Goal: Task Accomplishment & Management: Manage account settings

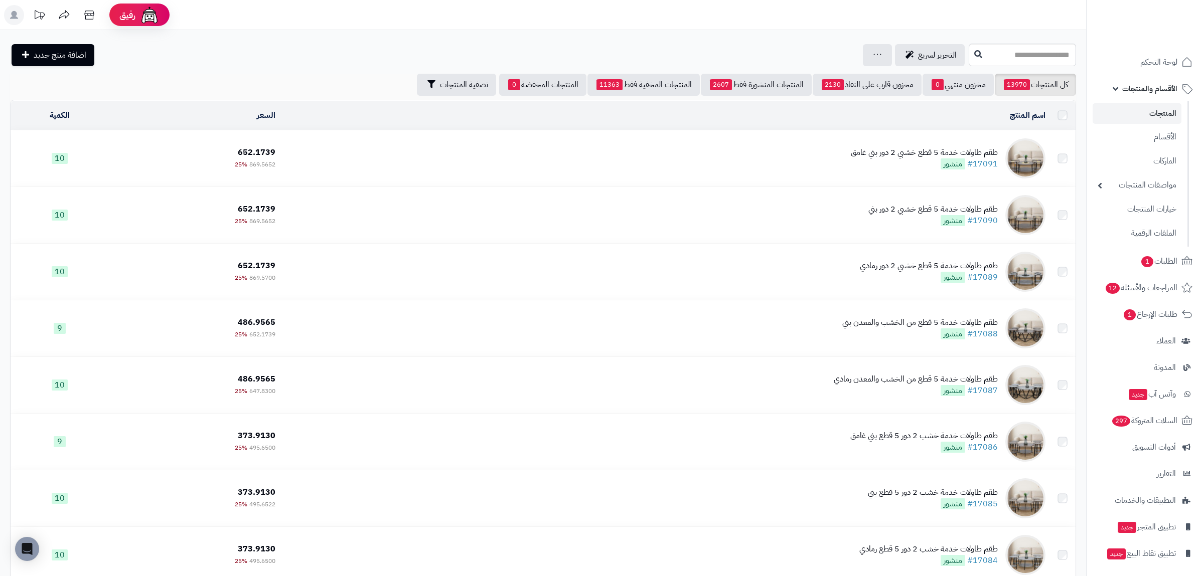
click at [1065, 83] on link "كل المنتجات 13970" at bounding box center [1035, 85] width 81 height 22
click at [937, 85] on span "1" at bounding box center [937, 84] width 12 height 11
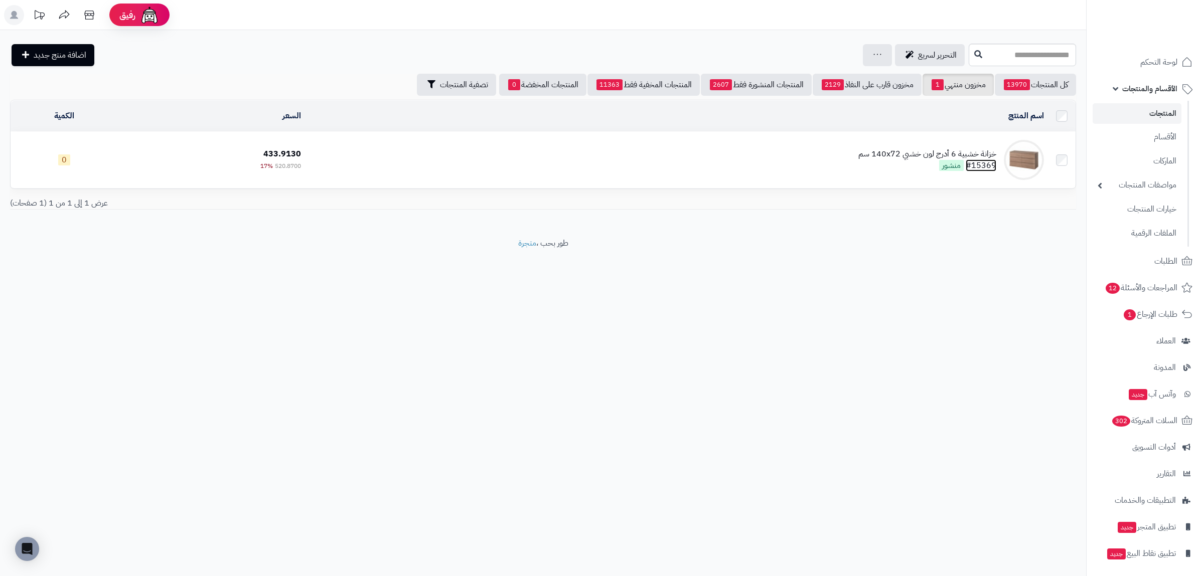
click at [984, 165] on link "#15369" at bounding box center [981, 166] width 31 height 12
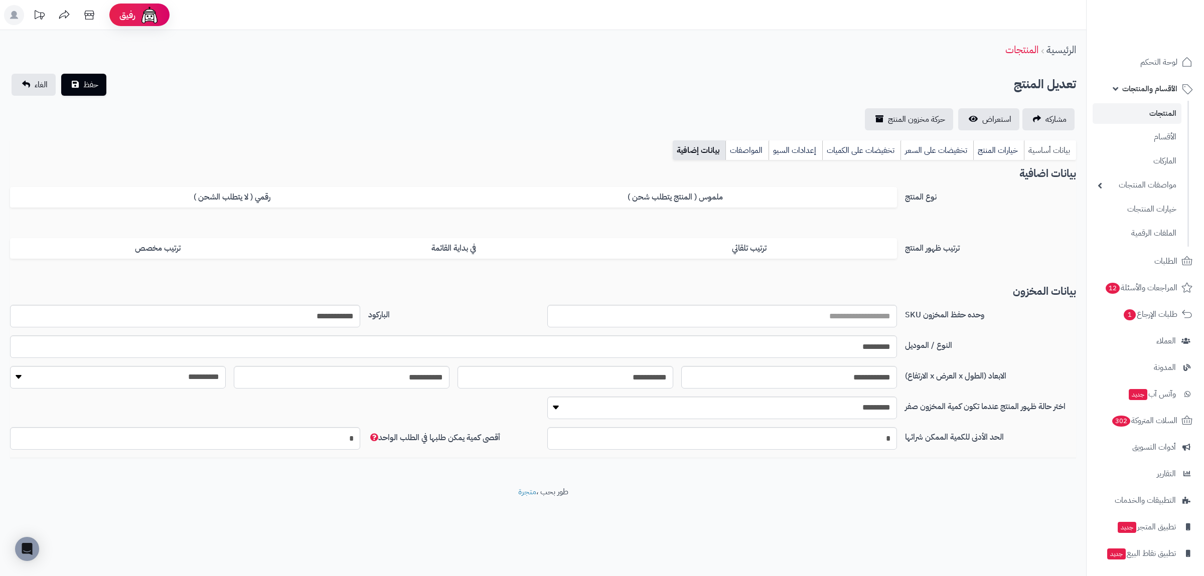
click at [1039, 153] on link "بيانات أساسية" at bounding box center [1050, 150] width 52 height 20
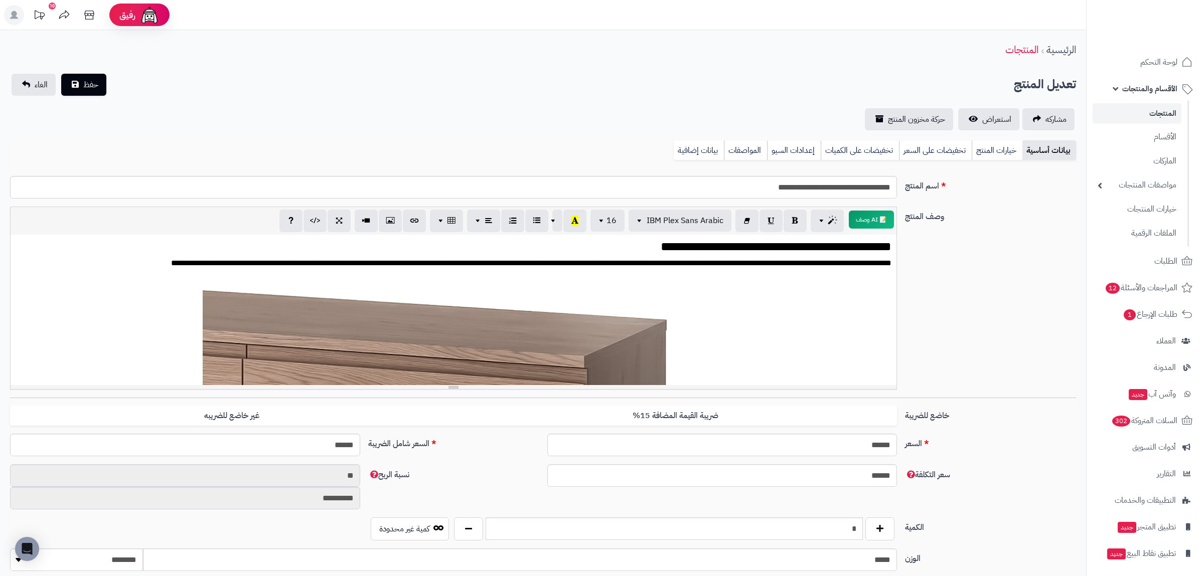
scroll to position [2547, 0]
click at [857, 526] on input "*" at bounding box center [674, 529] width 377 height 23
type input "**"
click at [87, 70] on div "**********" at bounding box center [543, 508] width 1086 height 956
click at [85, 79] on span "حفظ" at bounding box center [90, 84] width 15 height 12
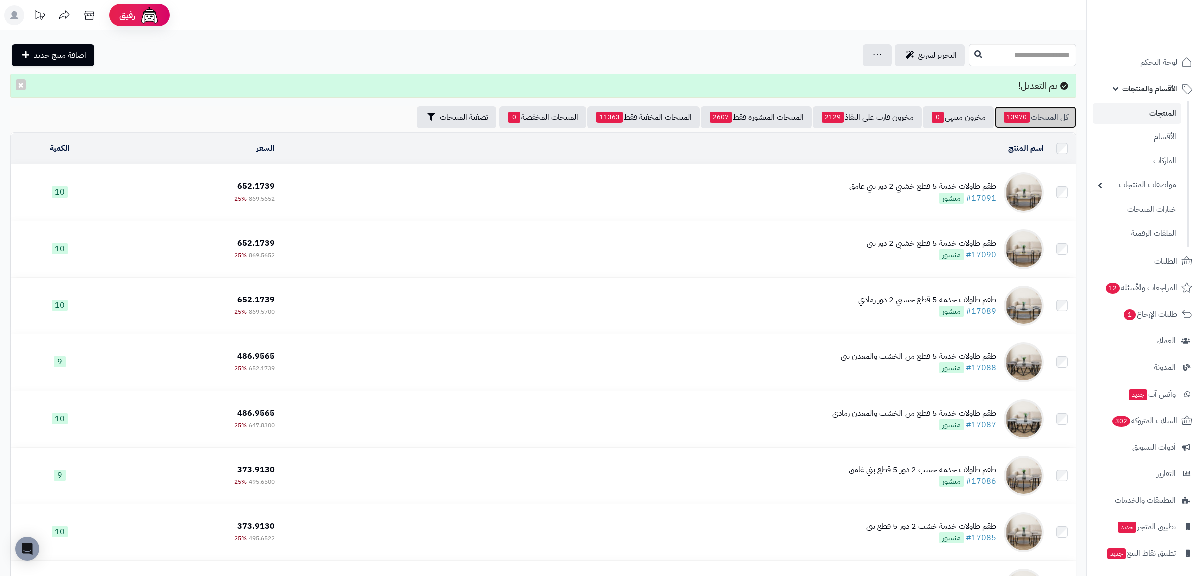
click at [1060, 110] on link "كل المنتجات 13970" at bounding box center [1035, 117] width 81 height 22
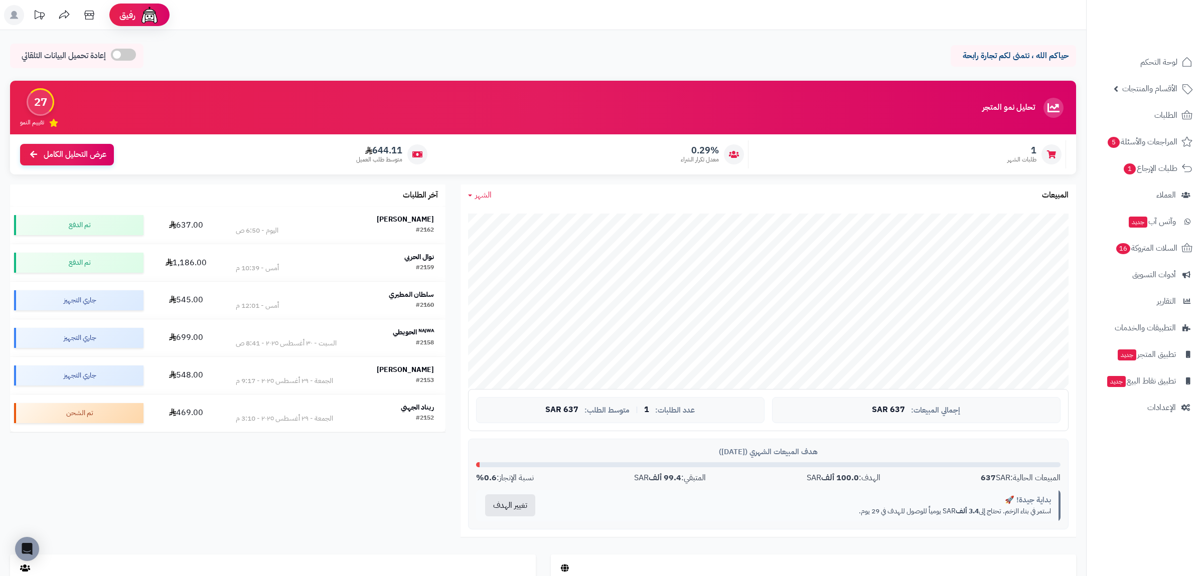
scroll to position [128, 0]
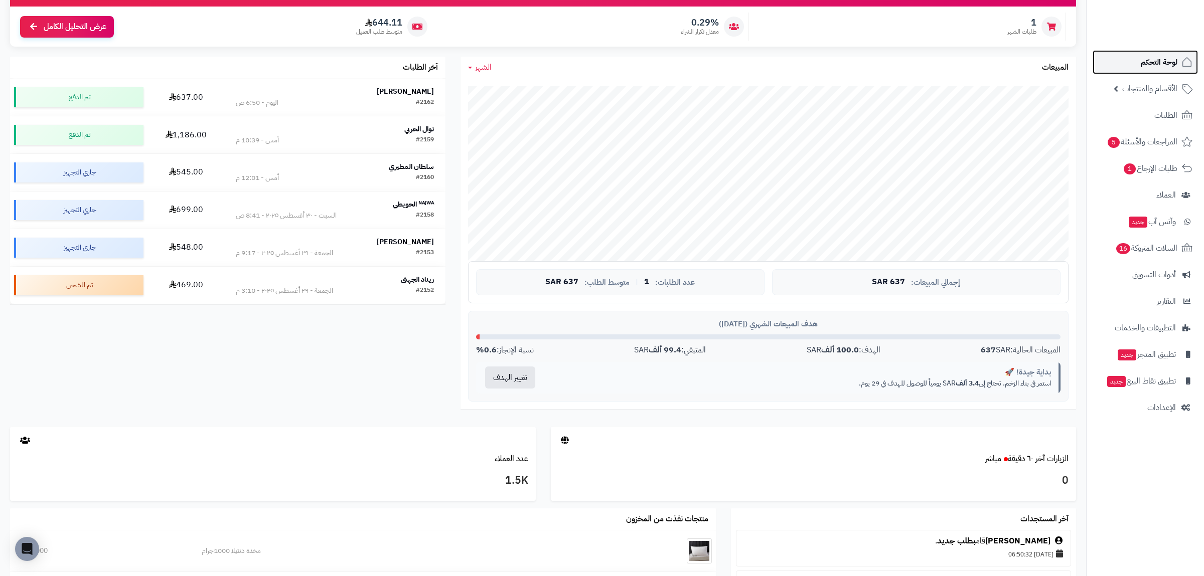
click at [1161, 65] on span "لوحة التحكم" at bounding box center [1159, 62] width 37 height 14
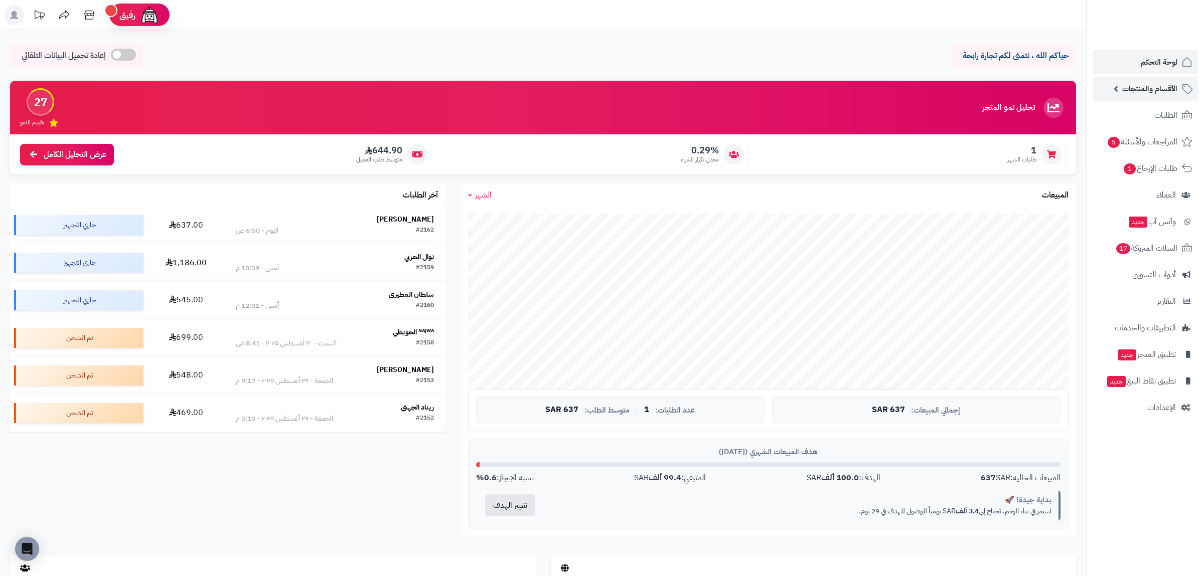
click at [1156, 93] on span "الأقسام والمنتجات" at bounding box center [1149, 89] width 55 height 14
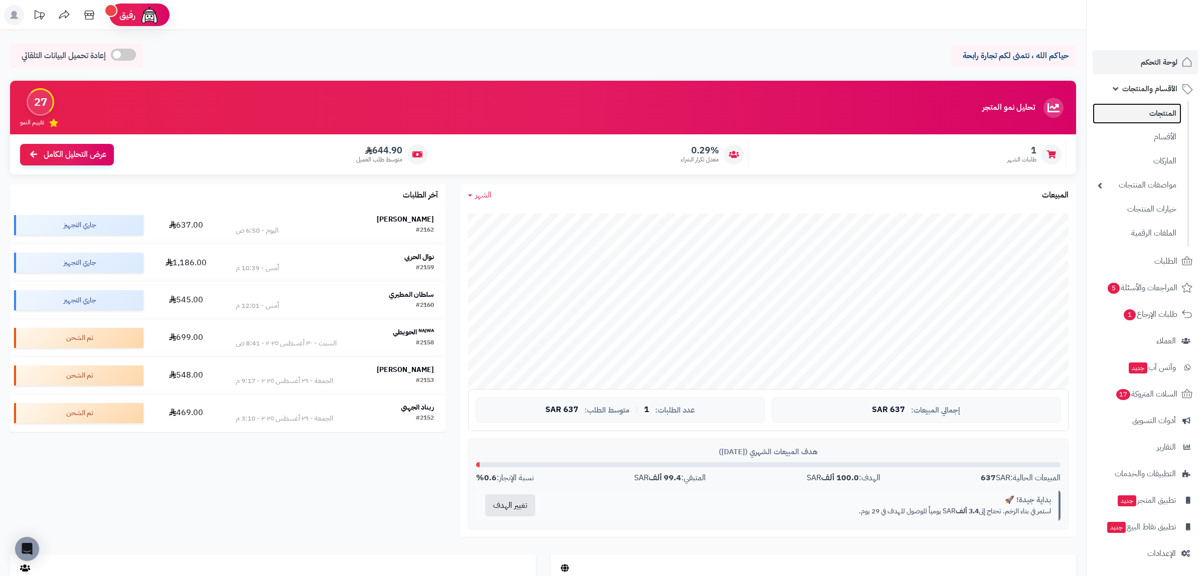
click at [1156, 123] on link "المنتجات" at bounding box center [1136, 113] width 89 height 21
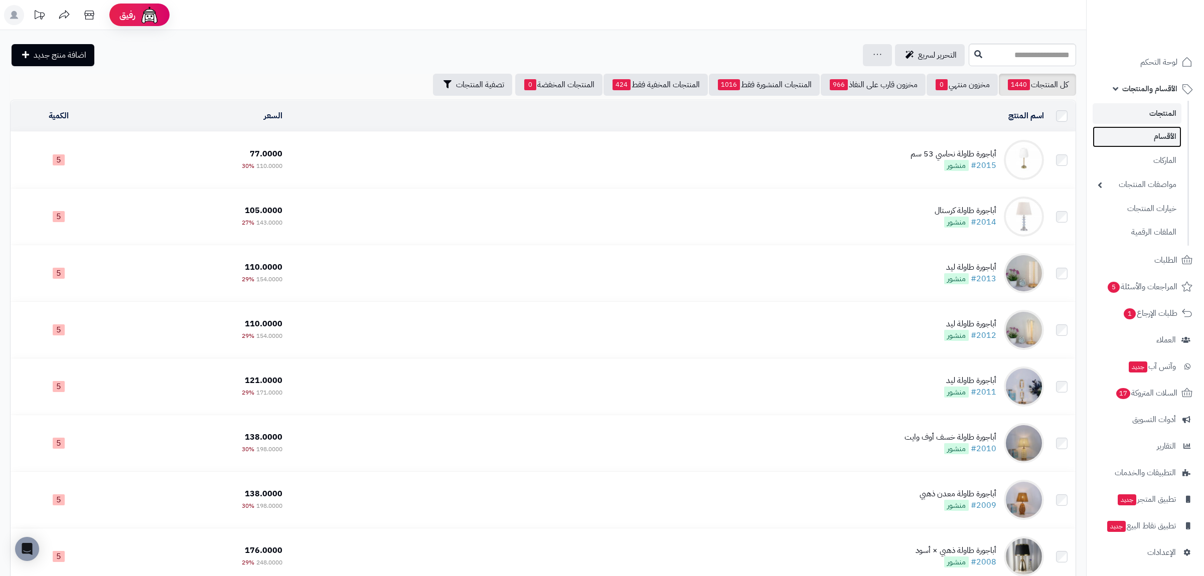
click at [1161, 142] on link "الأقسام" at bounding box center [1136, 136] width 89 height 21
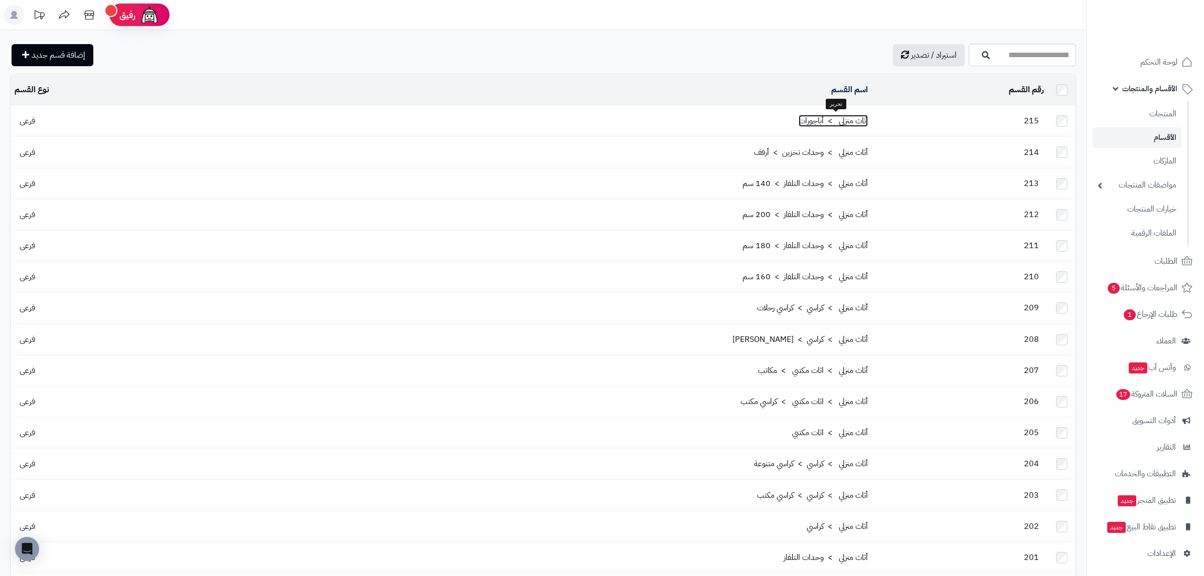
click at [824, 122] on link "أثاث منزلي > أباجورات" at bounding box center [833, 121] width 69 height 12
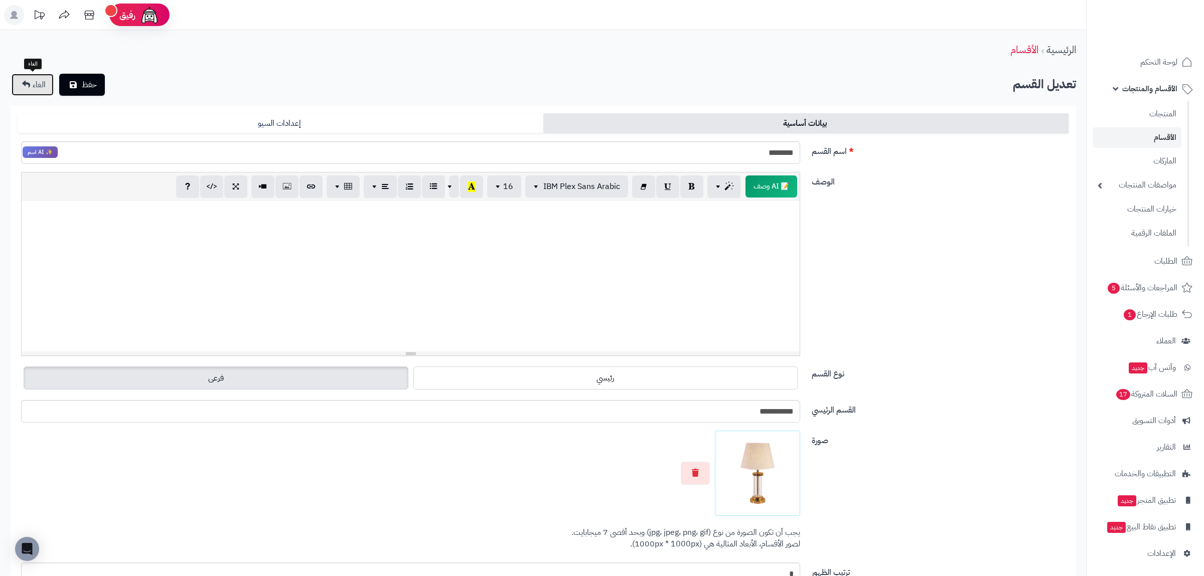
click at [20, 77] on link "الغاء" at bounding box center [33, 85] width 42 height 22
